Goal: Information Seeking & Learning: Learn about a topic

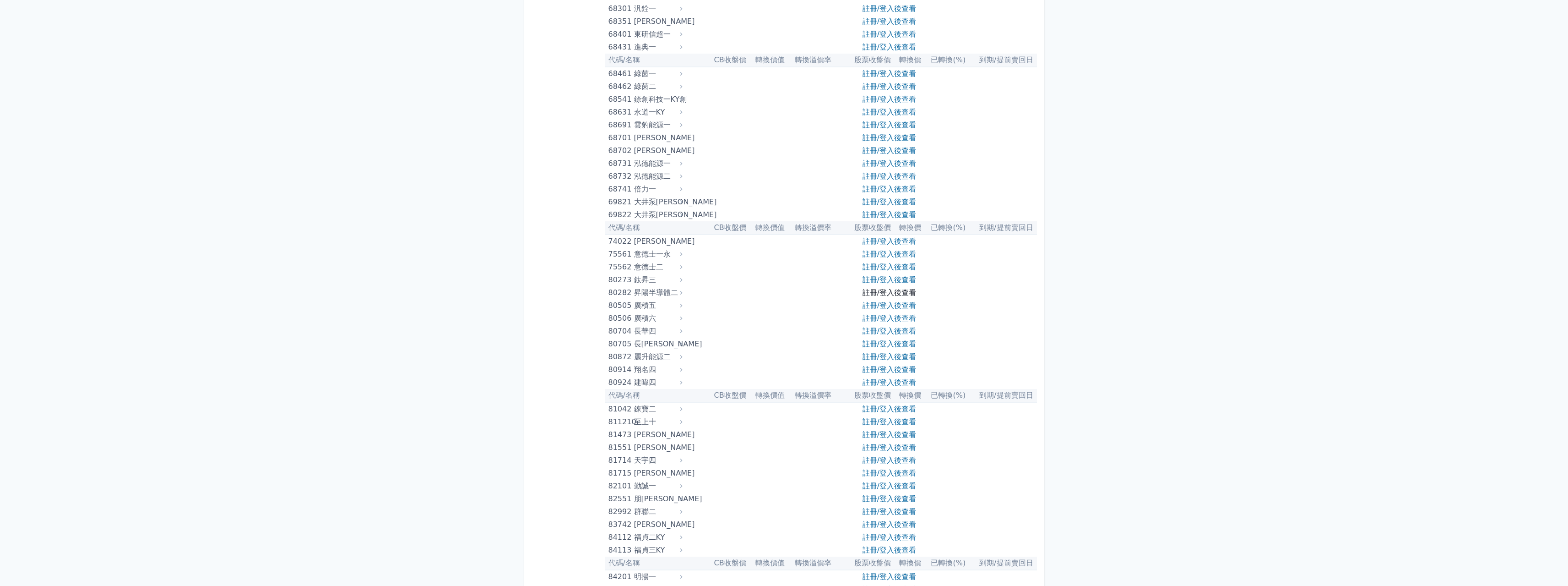
click at [877, 295] on link "註冊/登入後查看" at bounding box center [889, 293] width 53 height 9
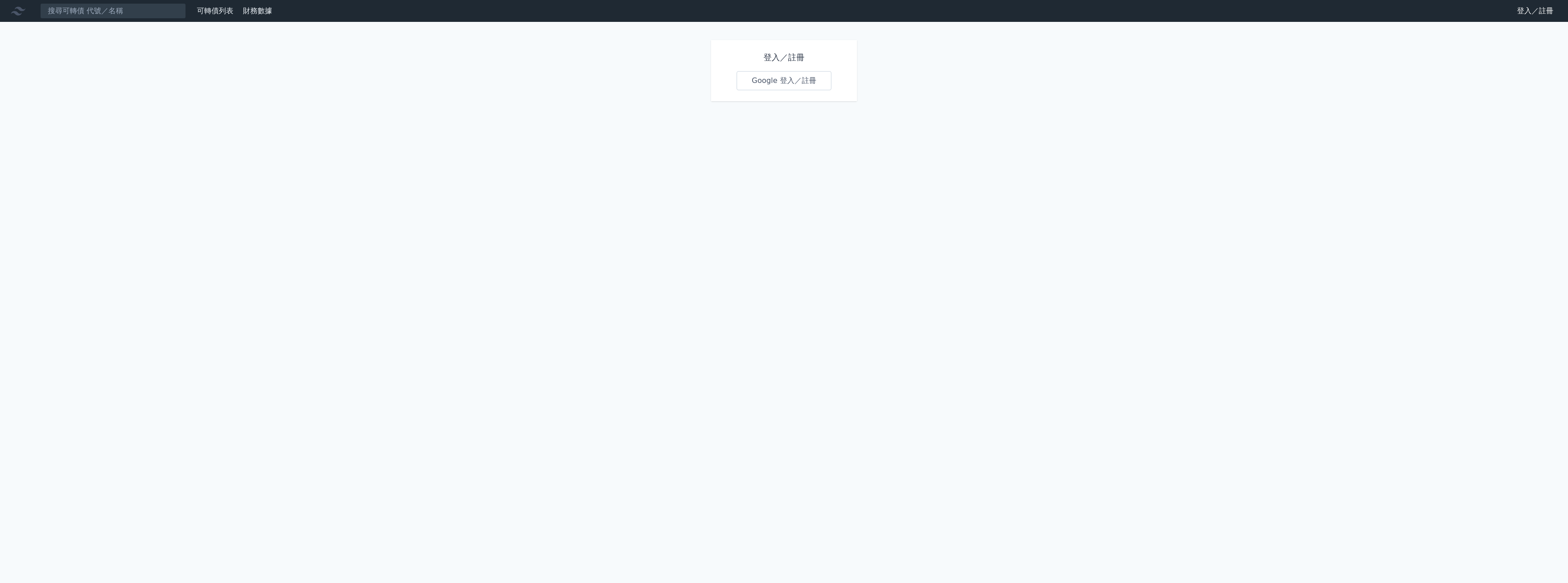
click at [767, 76] on link "Google 登入／註冊" at bounding box center [784, 80] width 95 height 19
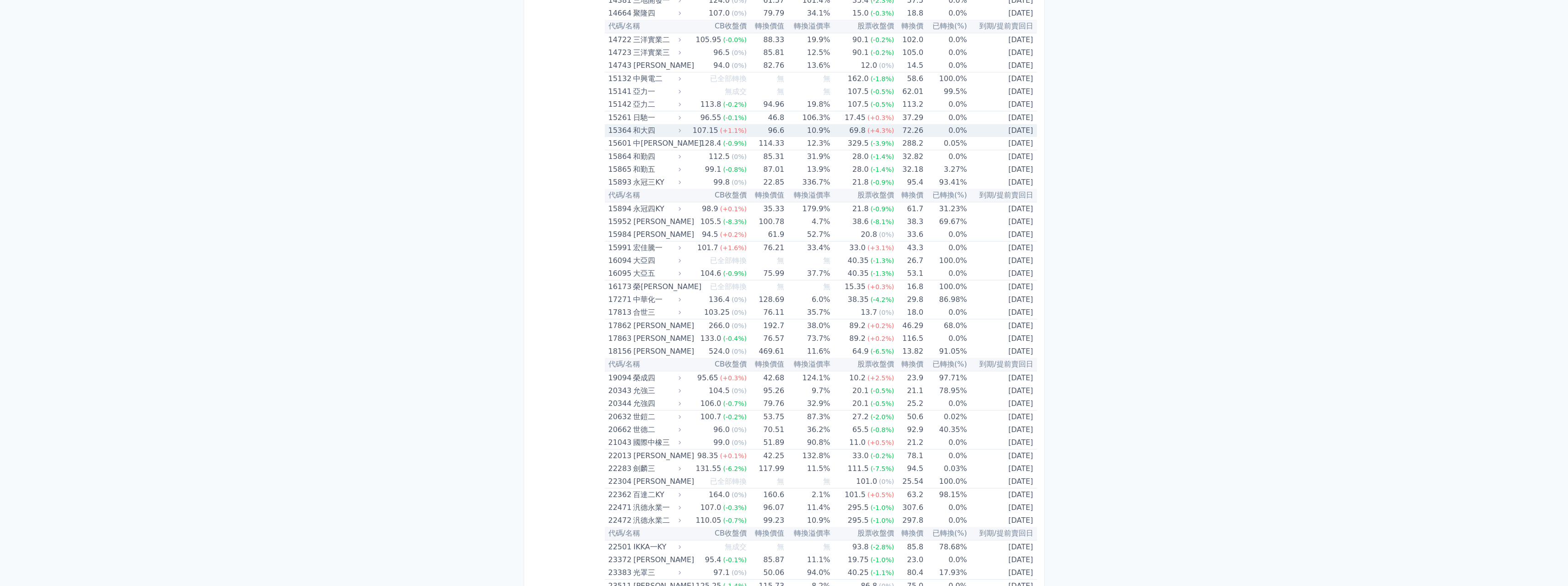
scroll to position [229, 0]
click at [1032, 391] on td "[DATE]" at bounding box center [1001, 388] width 69 height 13
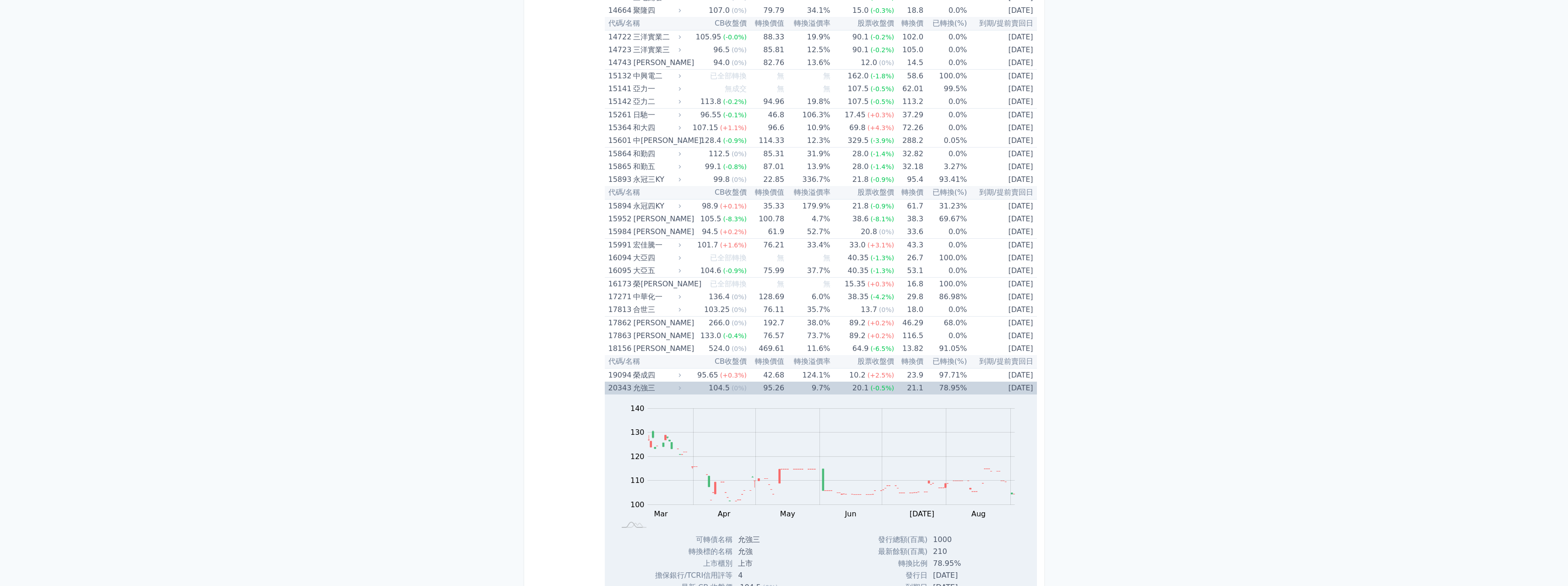
scroll to position [5057, 0]
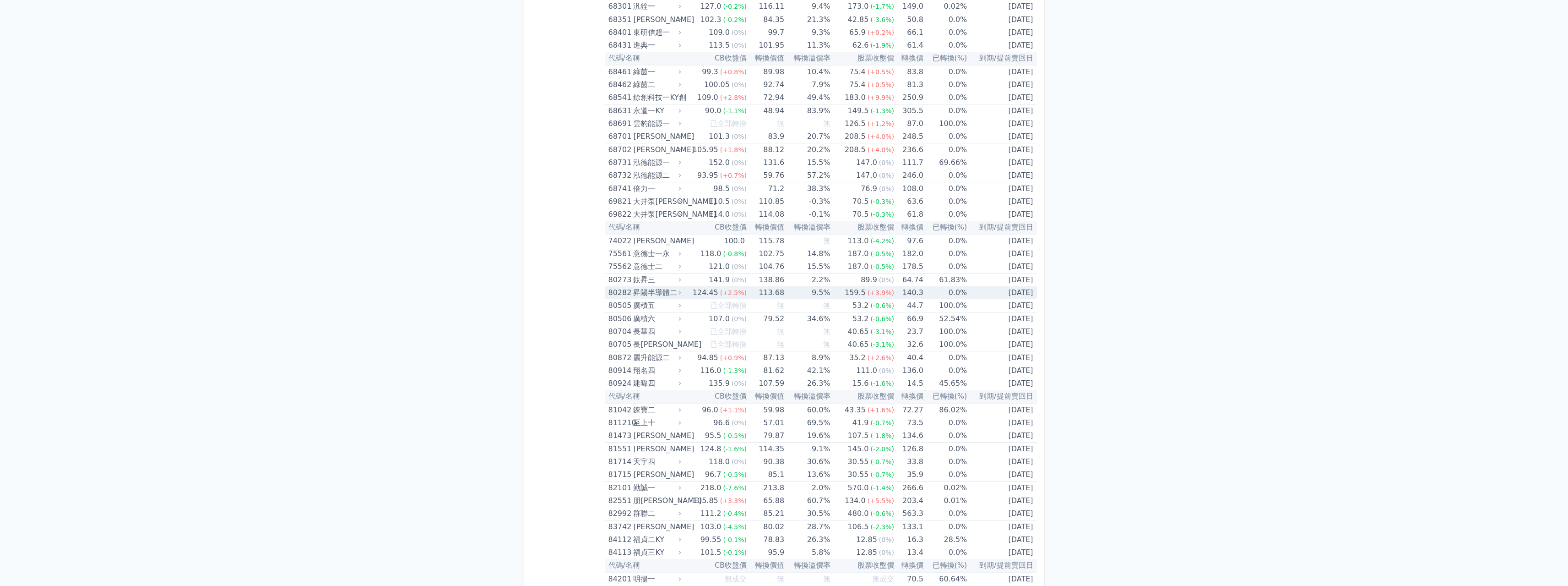
click at [825, 295] on td "9.5%" at bounding box center [807, 293] width 46 height 13
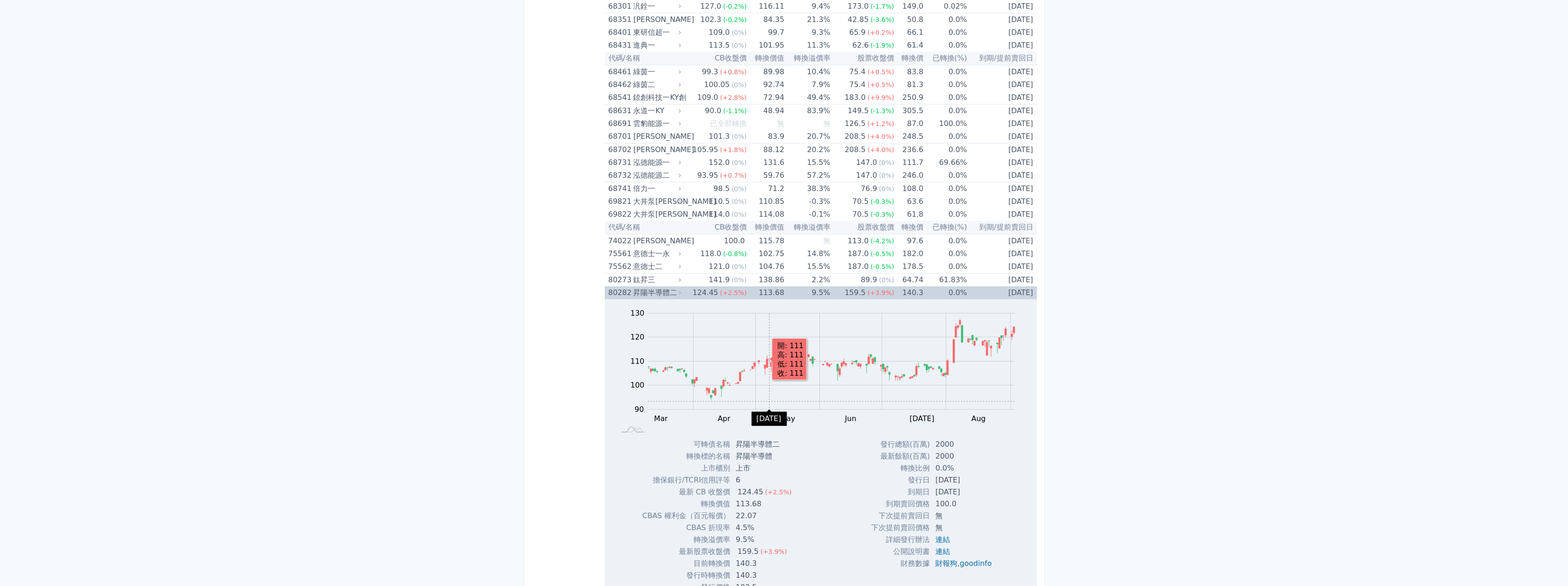
scroll to position [5103, 0]
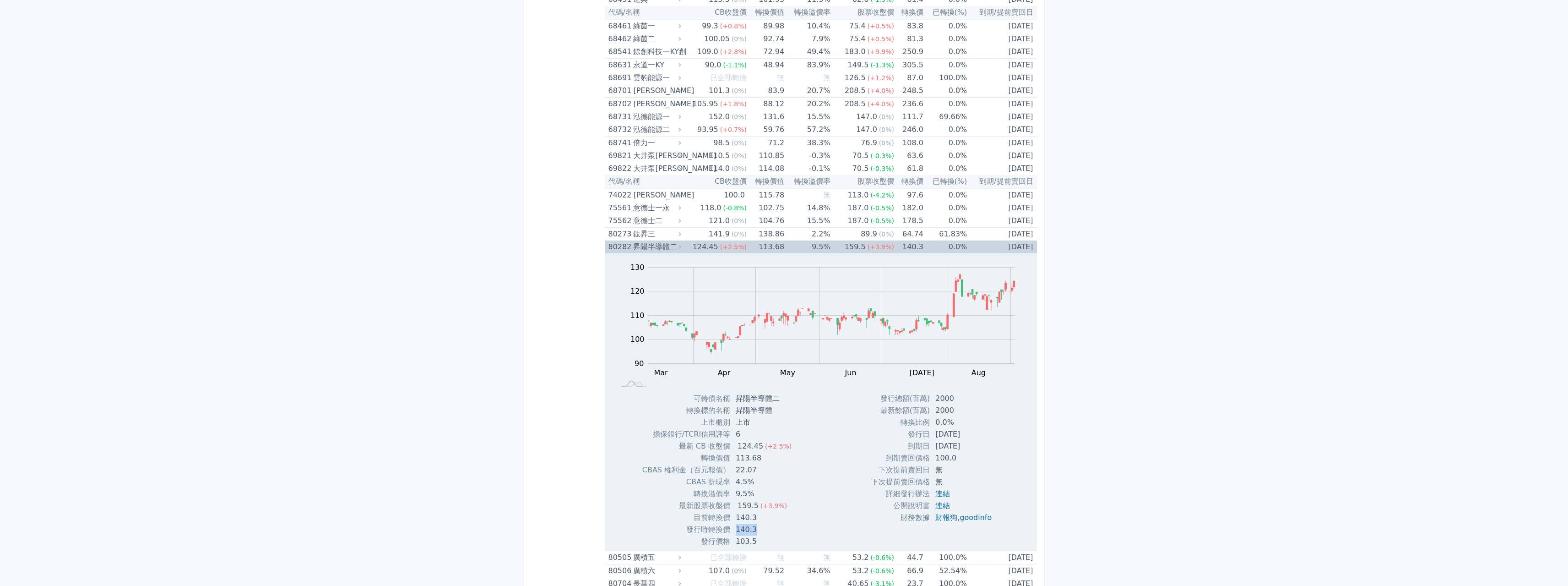
drag, startPoint x: 757, startPoint y: 525, endPoint x: 727, endPoint y: 525, distance: 30.0
click at [727, 525] on tr "發行時轉換價 140.3" at bounding box center [721, 529] width 157 height 12
click at [727, 525] on td "發行時轉換價" at bounding box center [686, 529] width 88 height 12
drag, startPoint x: 729, startPoint y: 519, endPoint x: 778, endPoint y: 517, distance: 49.0
click at [778, 517] on tr "目前轉換價 140.3" at bounding box center [721, 517] width 157 height 12
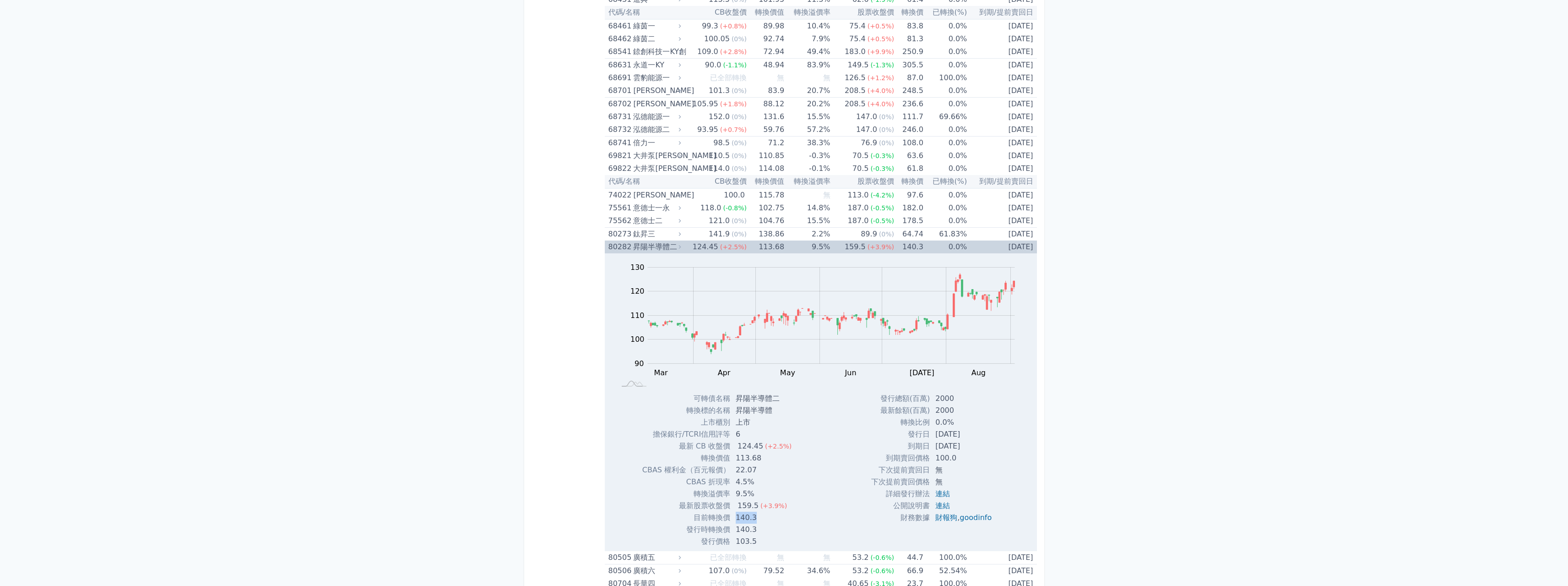
click at [778, 517] on td "140.3" at bounding box center [765, 517] width 69 height 12
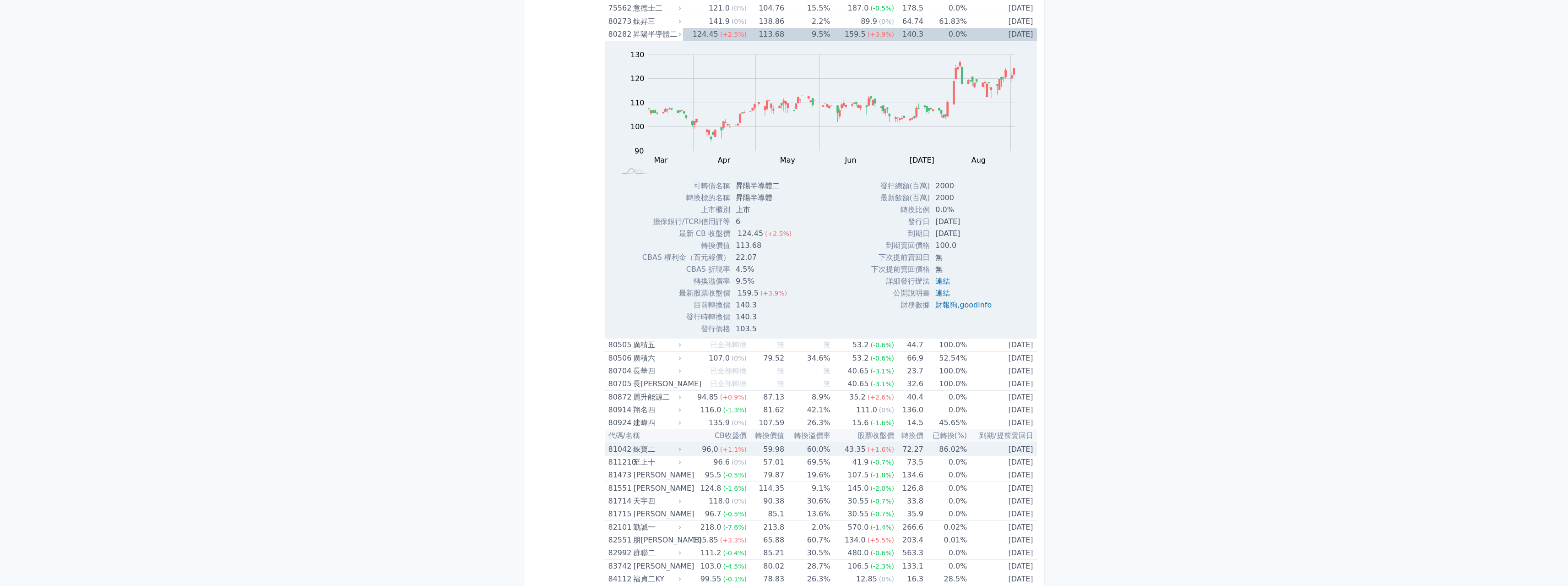
scroll to position [5469, 0]
